Goal: Contribute content: Contribute content

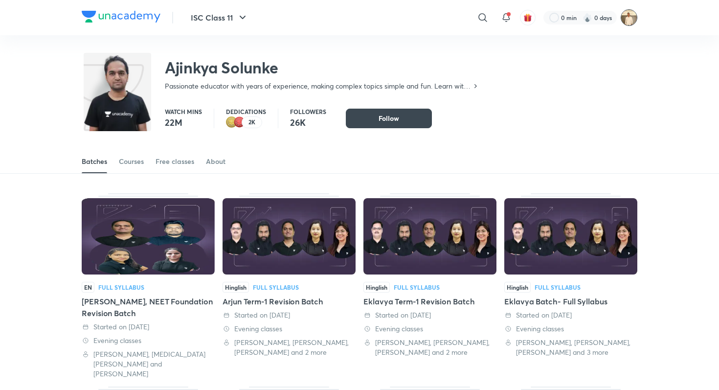
click at [626, 13] on img at bounding box center [629, 17] width 17 height 17
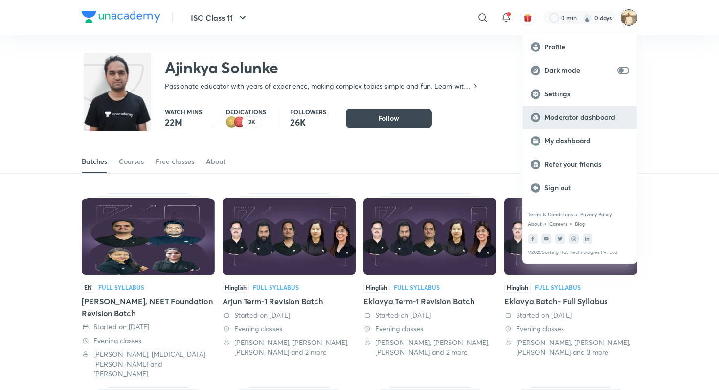
click at [587, 119] on p "Moderator dashboard" at bounding box center [586, 117] width 85 height 9
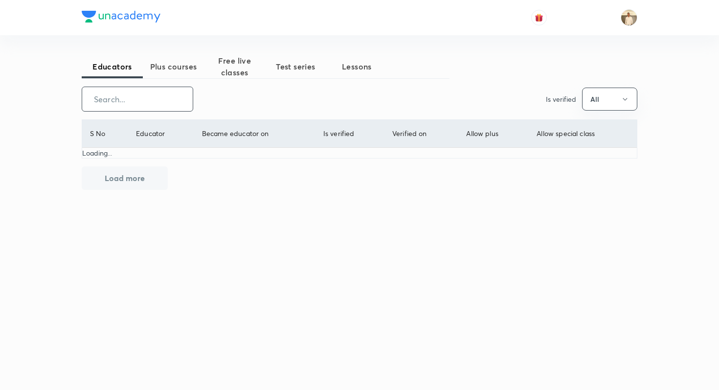
click at [126, 97] on input "text" at bounding box center [137, 99] width 111 height 25
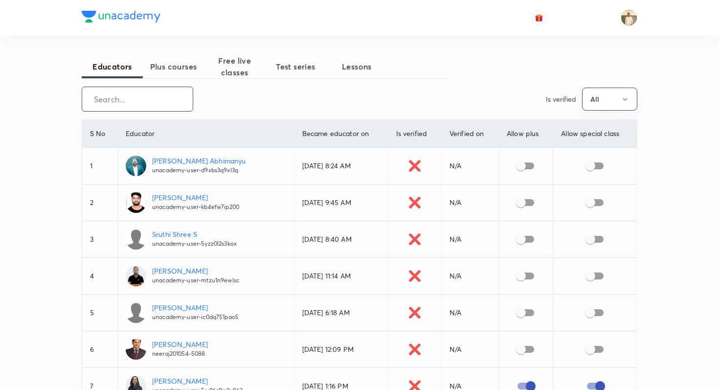
click at [184, 71] on span "Plus courses" at bounding box center [173, 67] width 61 height 12
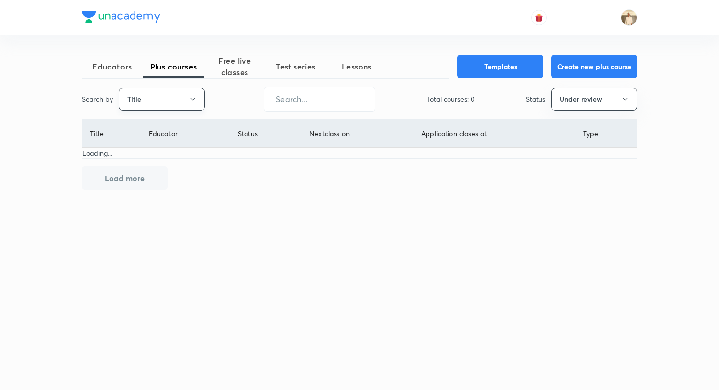
click at [134, 103] on button "Title" at bounding box center [162, 99] width 86 height 23
click at [140, 142] on span "Username" at bounding box center [161, 147] width 73 height 10
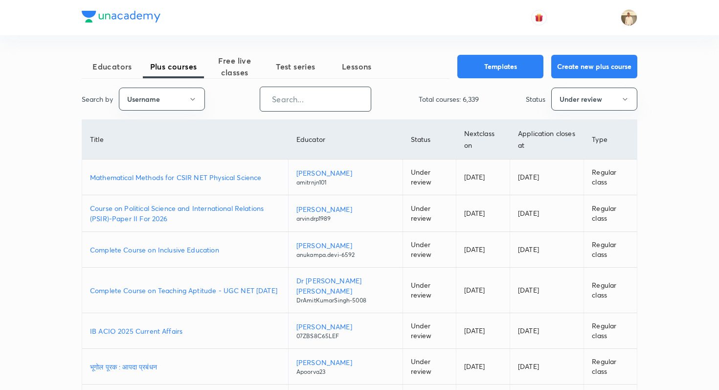
click at [281, 104] on input "text" at bounding box center [315, 99] width 111 height 25
paste input "nikkishukla790-9419"
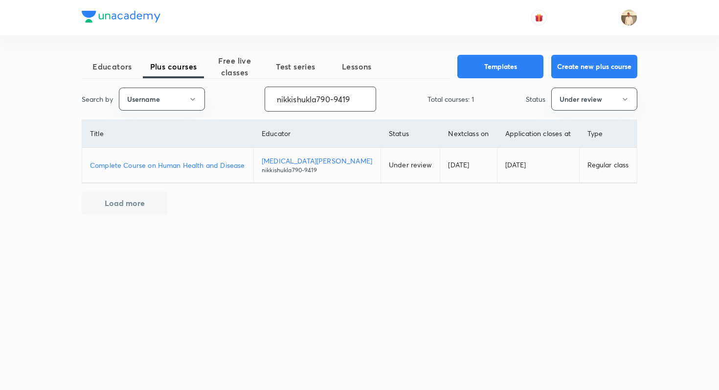
type input "nikkishukla790-9419"
click at [325, 96] on input "nikkishukla790-9419" at bounding box center [320, 99] width 111 height 25
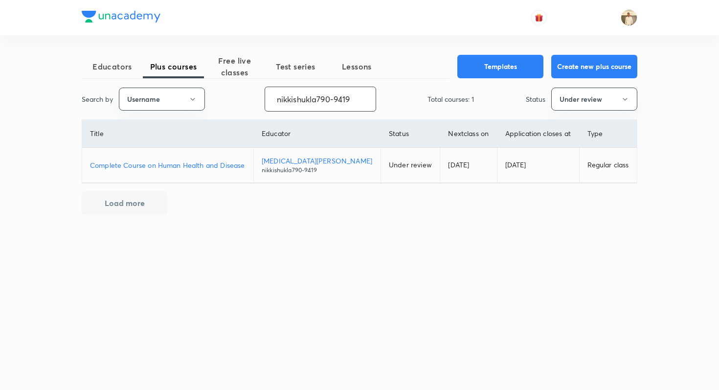
click at [325, 96] on input "nikkishukla790-9419" at bounding box center [320, 99] width 111 height 25
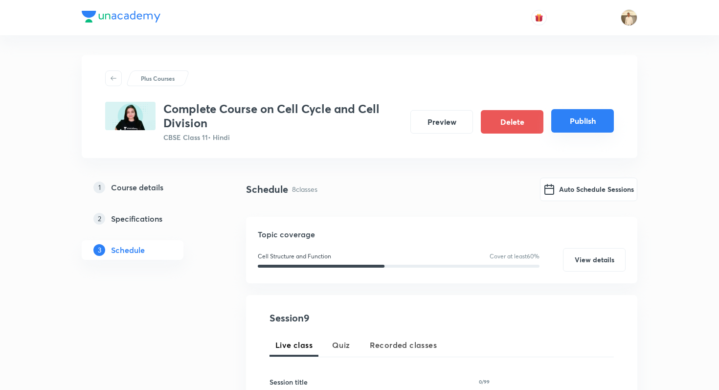
click at [591, 125] on button "Publish" at bounding box center [582, 120] width 63 height 23
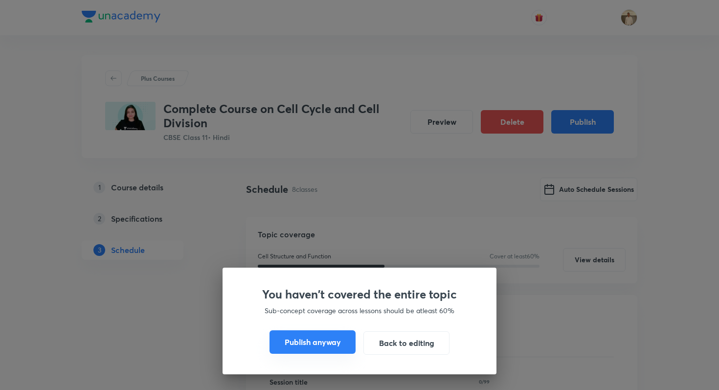
click at [332, 349] on button "Publish anyway" at bounding box center [312, 341] width 86 height 23
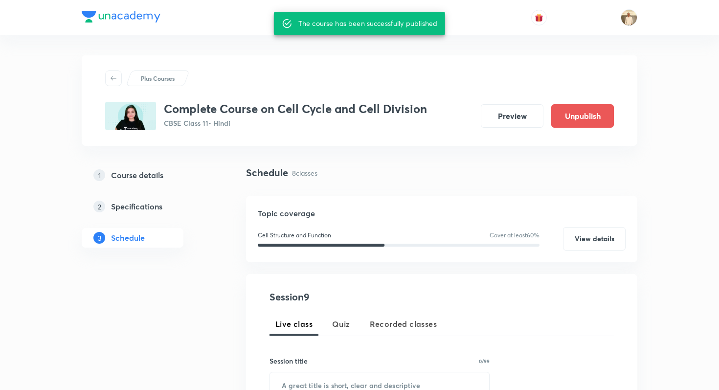
click at [261, 140] on div "Plus Courses Complete Course on Cell Cycle and Cell Division CBSE Class 11 • Hi…" at bounding box center [360, 100] width 556 height 91
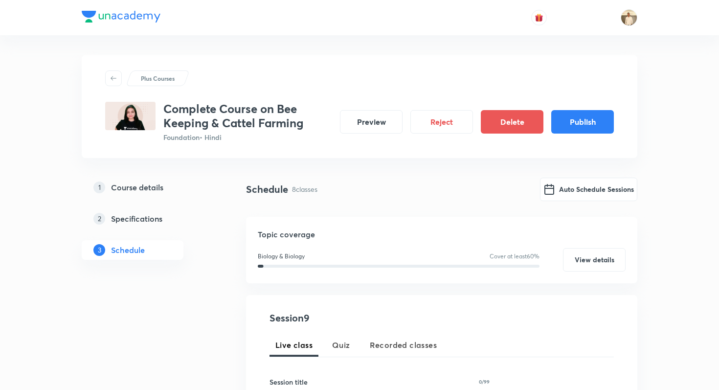
click at [151, 214] on h5 "Specifications" at bounding box center [136, 219] width 51 height 12
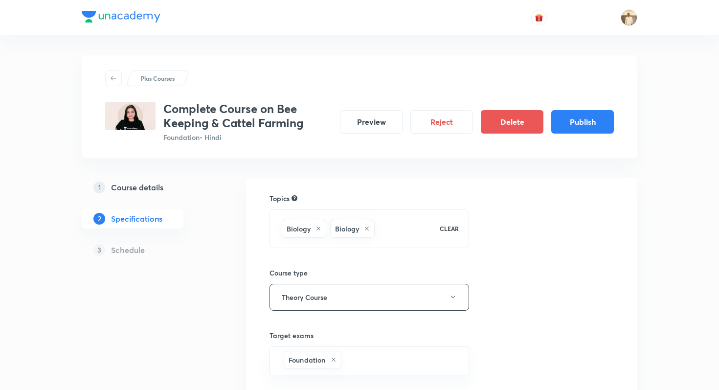
click at [168, 189] on div "1 Course details" at bounding box center [149, 187] width 113 height 12
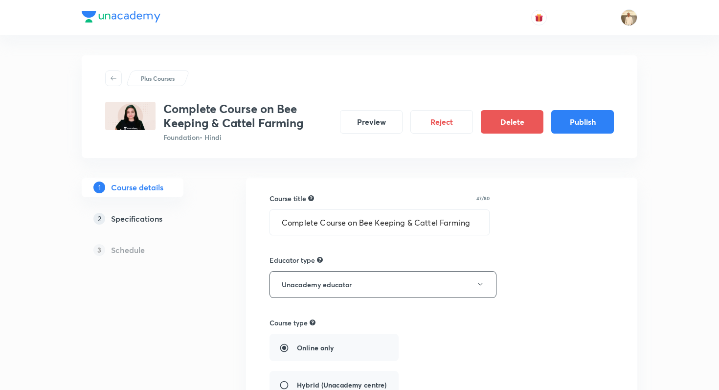
click at [164, 227] on link "2 Specifications" at bounding box center [148, 219] width 133 height 20
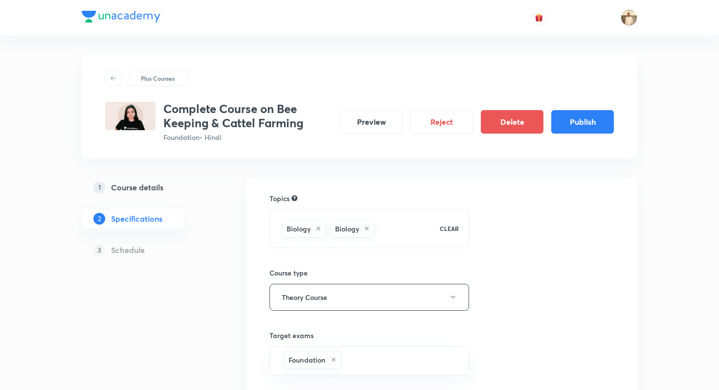
scroll to position [187, 0]
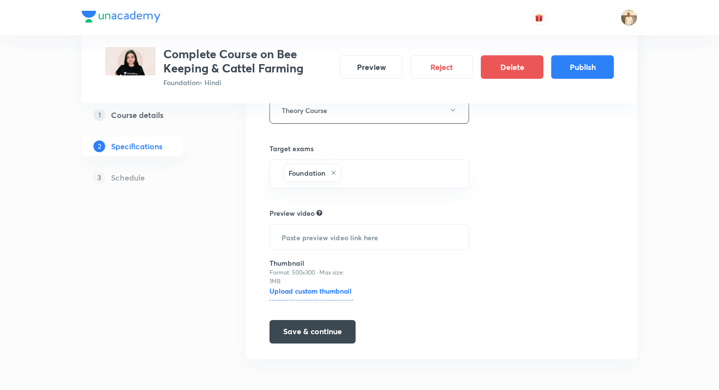
click at [140, 178] on h5 "Schedule" at bounding box center [128, 178] width 34 height 12
click at [96, 179] on p "3" at bounding box center [99, 178] width 12 height 12
click at [124, 177] on h5 "Schedule" at bounding box center [128, 178] width 34 height 12
click at [315, 325] on button "Save & continue" at bounding box center [312, 330] width 86 height 23
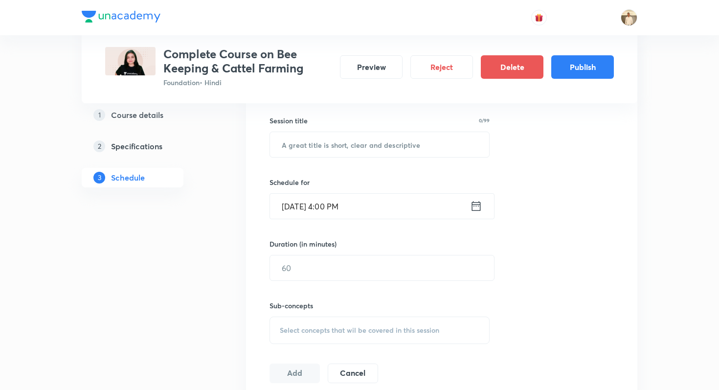
scroll to position [263, 0]
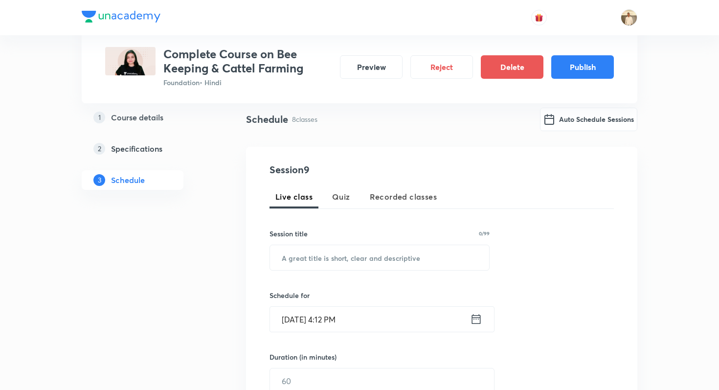
scroll to position [76, 0]
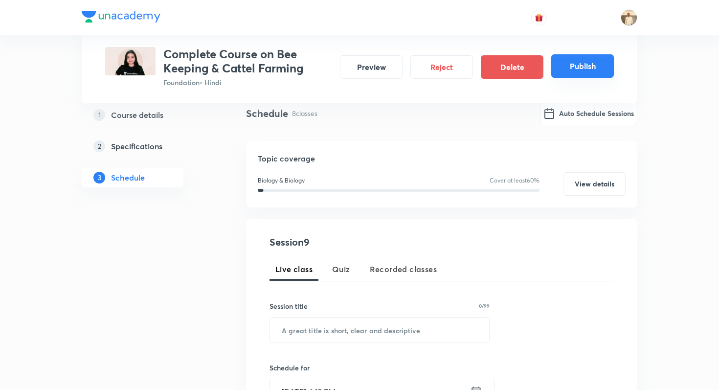
click at [588, 71] on button "Publish" at bounding box center [582, 65] width 63 height 23
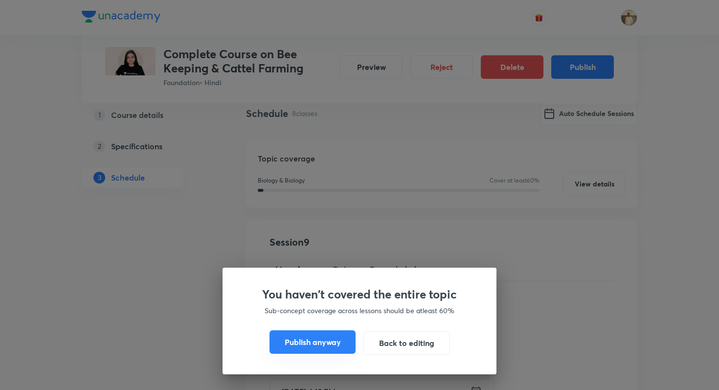
click at [337, 337] on button "Publish anyway" at bounding box center [312, 341] width 86 height 23
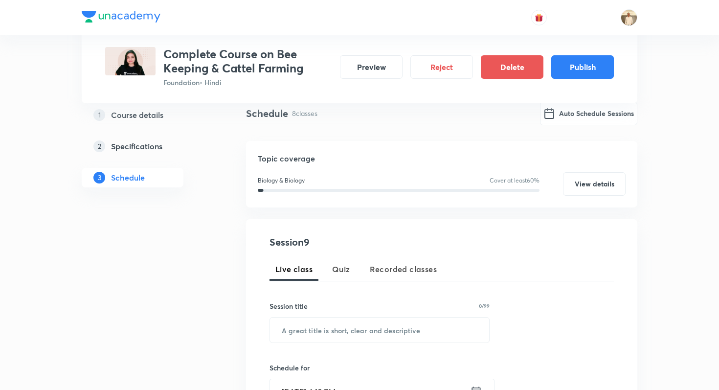
scroll to position [64, 0]
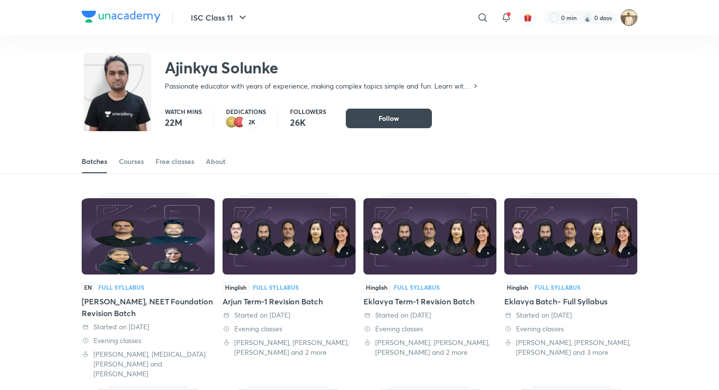
click at [629, 21] on img at bounding box center [629, 17] width 17 height 17
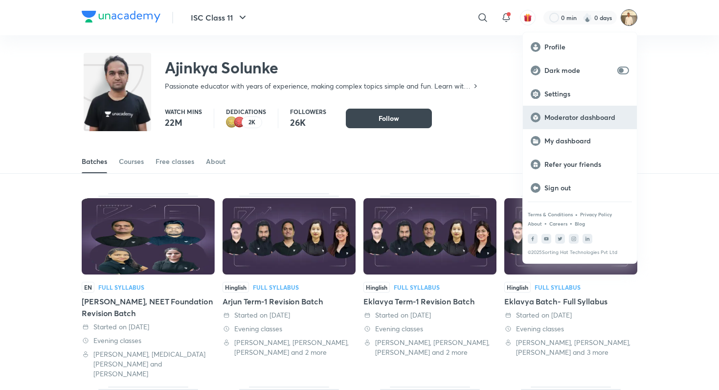
click at [596, 114] on p "Moderator dashboard" at bounding box center [586, 117] width 85 height 9
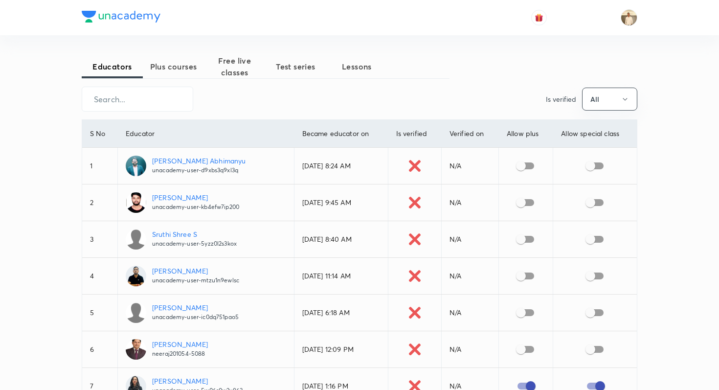
click at [160, 57] on button "Plus courses" at bounding box center [173, 66] width 61 height 23
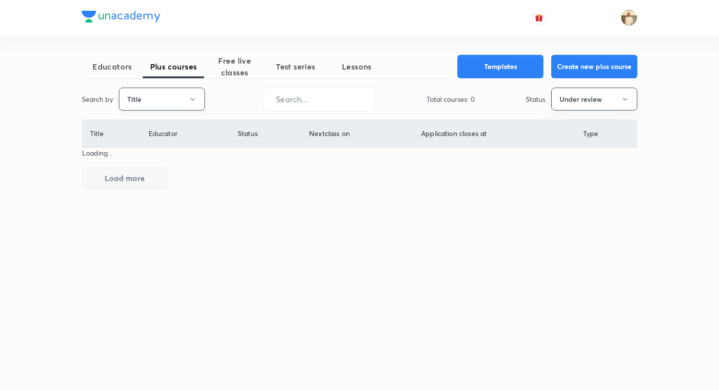
click at [142, 96] on button "Title" at bounding box center [162, 99] width 86 height 23
click at [150, 150] on span "Username" at bounding box center [161, 147] width 73 height 10
click at [282, 96] on input "text" at bounding box center [319, 99] width 111 height 25
paste input "rahulsoni-2084"
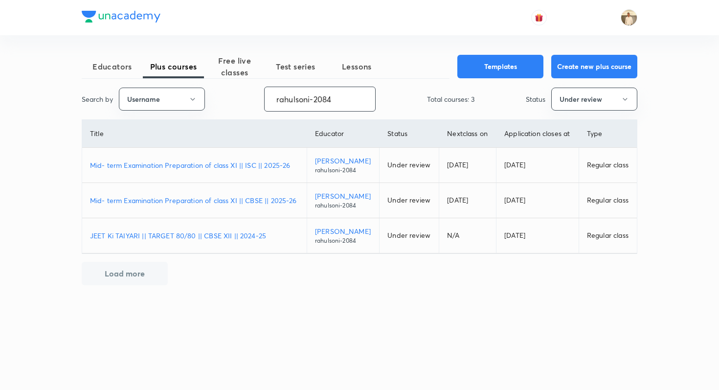
type input "rahulsoni-2084"
click at [268, 165] on p "Mid- term Examination Preparation of class XI || ISC || 2025-26" at bounding box center [194, 165] width 209 height 10
click at [234, 198] on p "Mid- term Examination Preparation of class XI || CBSE || 2025-26" at bounding box center [194, 200] width 209 height 10
click at [229, 240] on p "JEET Ki TAIYARI || TARGET 80/80 || CBSE XII || 2024-25" at bounding box center [194, 235] width 209 height 10
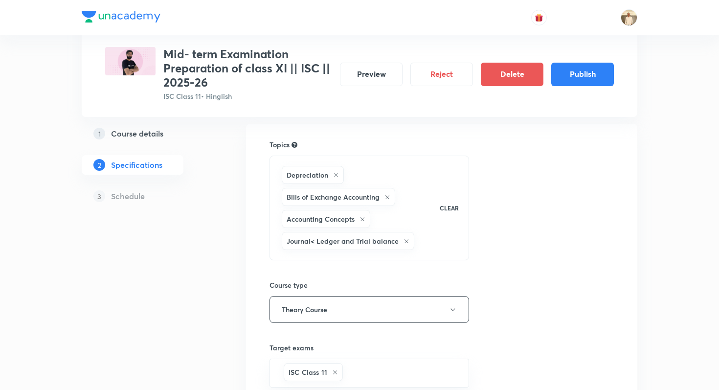
scroll to position [88, 0]
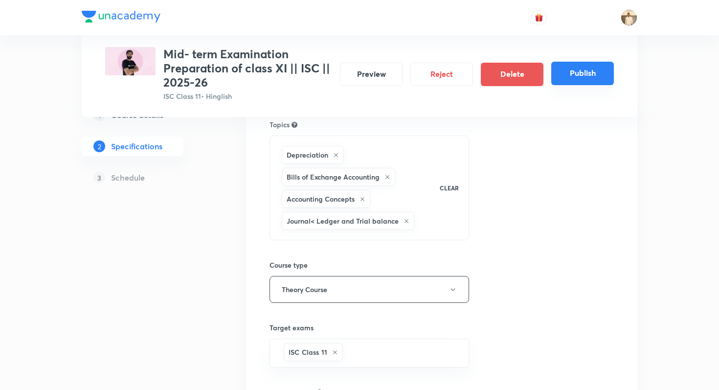
click at [575, 74] on button "Publish" at bounding box center [582, 73] width 63 height 23
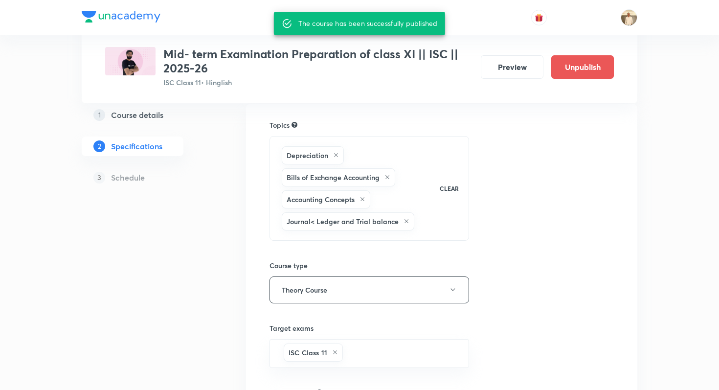
click at [399, 129] on div "Topics" at bounding box center [369, 125] width 200 height 10
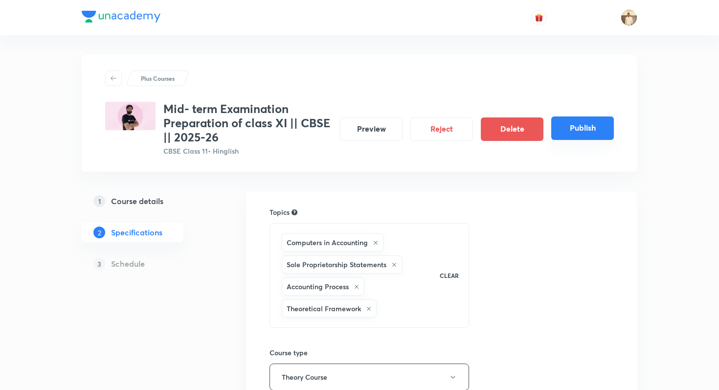
click at [588, 128] on button "Publish" at bounding box center [582, 127] width 63 height 23
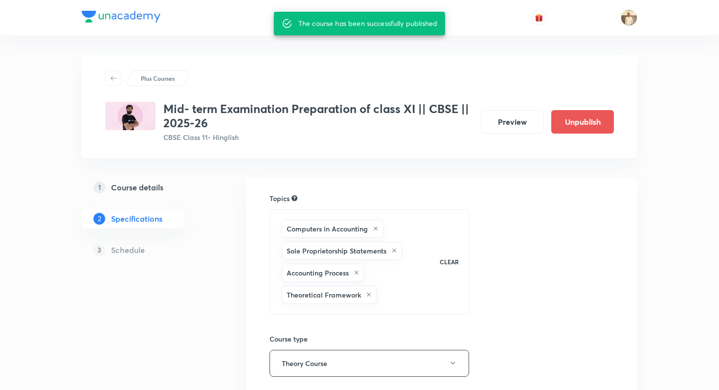
scroll to position [251, 0]
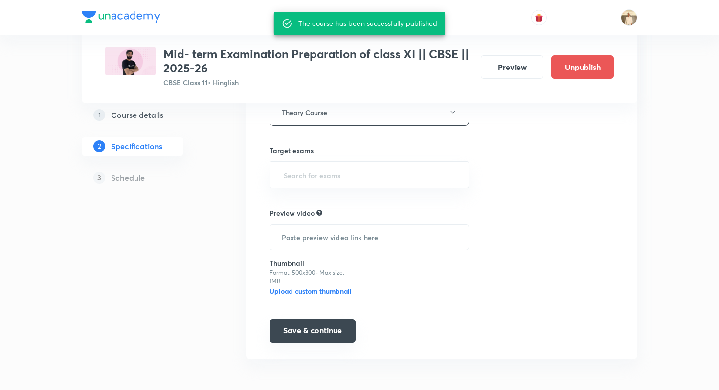
click at [330, 331] on button "Save & continue" at bounding box center [312, 330] width 86 height 23
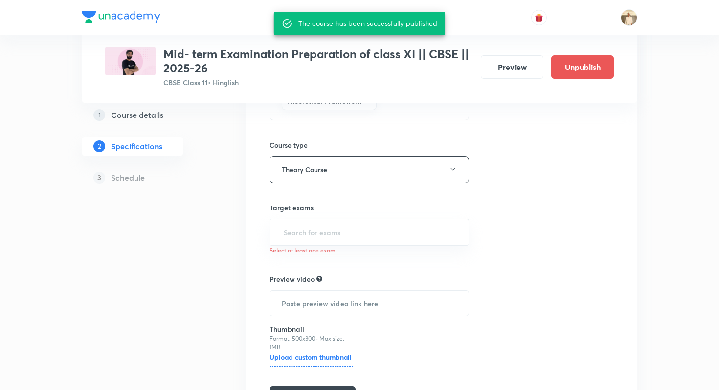
scroll to position [0, 0]
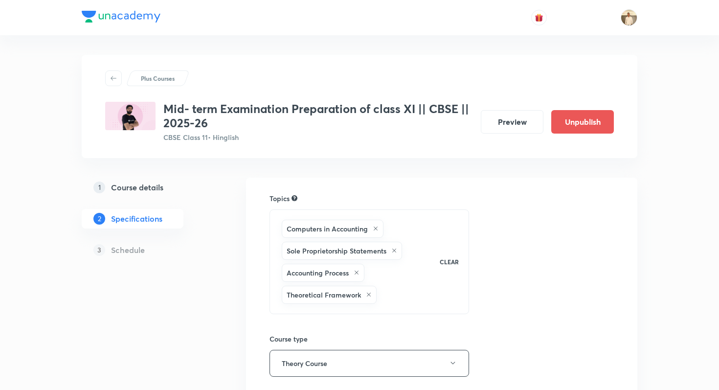
click at [68, 66] on div "Plus Courses Mid- term Examination Preparation of class XI || CBSE || 2025-26 C…" at bounding box center [359, 325] width 719 height 650
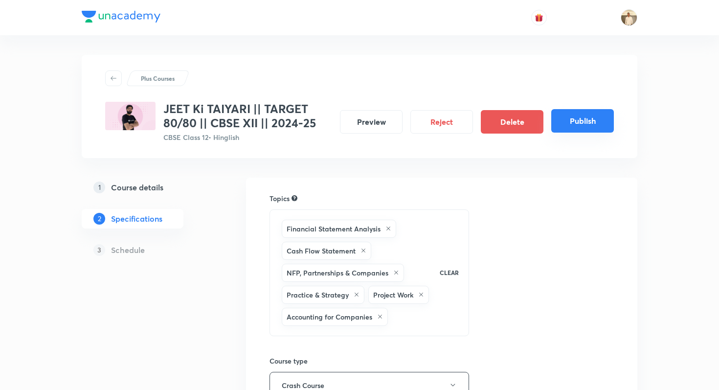
click at [579, 132] on button "Publish" at bounding box center [582, 120] width 63 height 23
click at [590, 118] on button "Publish" at bounding box center [582, 120] width 63 height 23
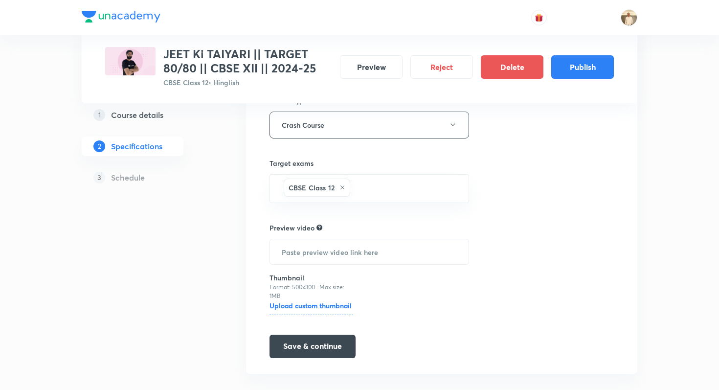
scroll to position [273, 0]
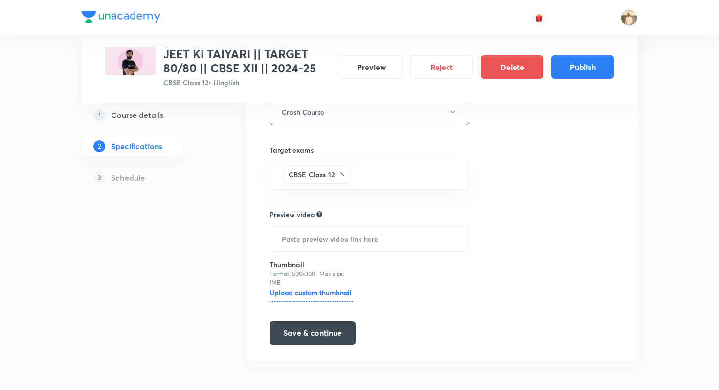
click at [573, 182] on div "Topics Financial Statement Analysis Cash Flow Statement NFP, Partnerships & Com…" at bounding box center [441, 132] width 344 height 425
click at [590, 76] on button "Publish" at bounding box center [582, 65] width 63 height 23
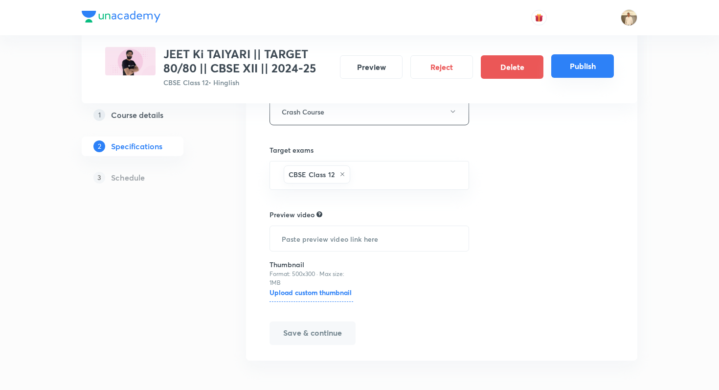
click at [592, 72] on button "Publish" at bounding box center [582, 65] width 63 height 23
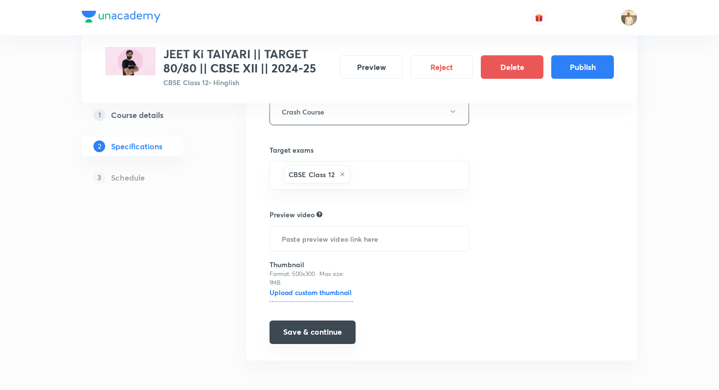
click at [319, 344] on button "Save & continue" at bounding box center [312, 331] width 86 height 23
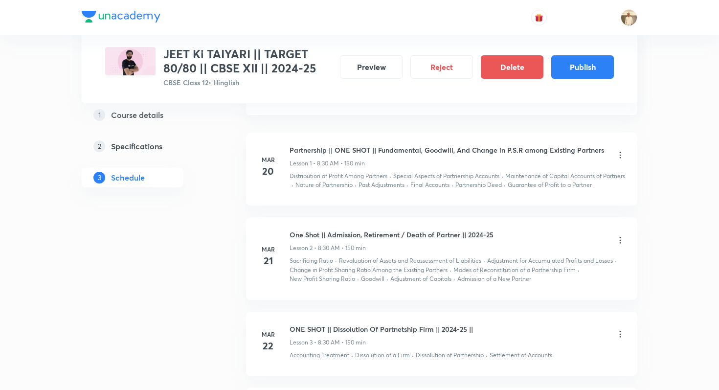
scroll to position [546, 0]
